Goal: Transaction & Acquisition: Subscribe to service/newsletter

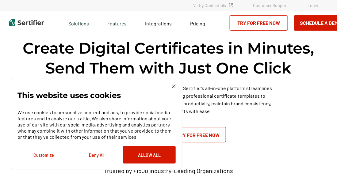
click at [175, 85] on img at bounding box center [174, 87] width 4 height 4
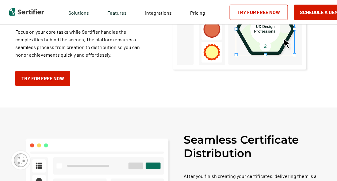
scroll to position [490, 0]
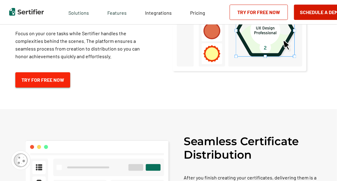
click at [48, 73] on link "Try for Free Now" at bounding box center [42, 79] width 55 height 15
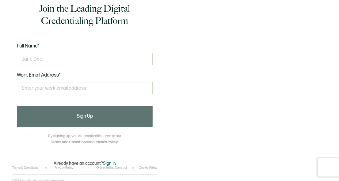
scroll to position [8, 0]
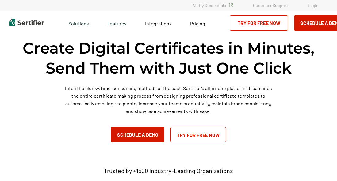
scroll to position [490, 0]
